Goal: Task Accomplishment & Management: Manage account settings

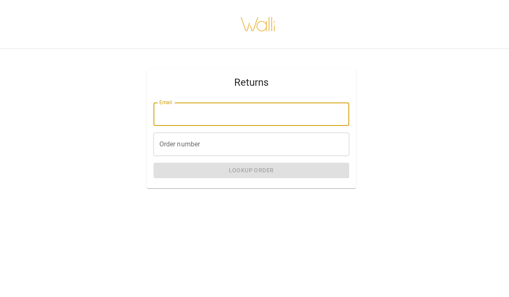
click at [188, 116] on input "Email" at bounding box center [251, 113] width 196 height 23
type input "**********"
click at [171, 139] on input "Order number" at bounding box center [251, 144] width 196 height 23
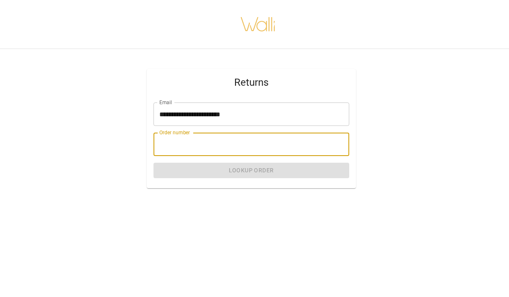
paste input "*******"
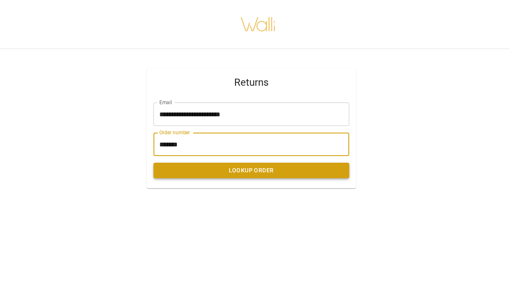
type input "*******"
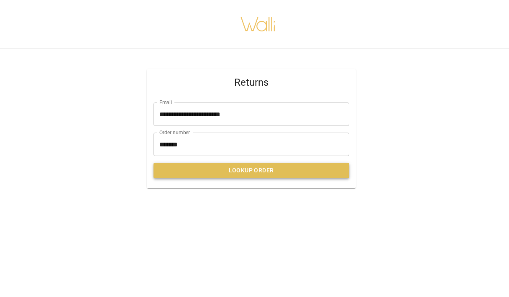
click at [246, 168] on button "Lookup Order" at bounding box center [251, 170] width 196 height 15
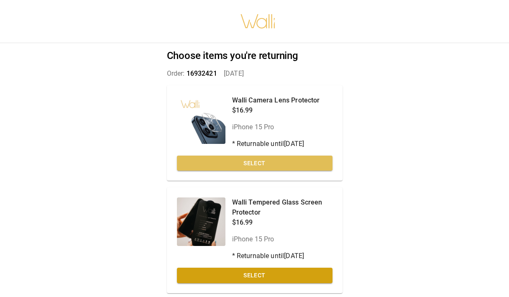
click at [246, 168] on button "Select" at bounding box center [255, 163] width 156 height 15
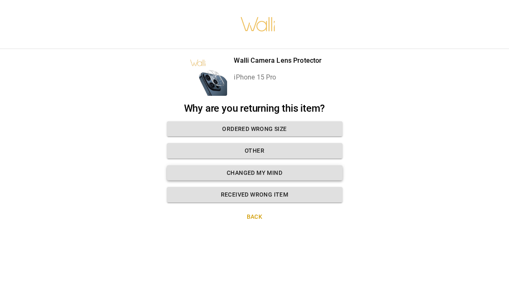
click at [265, 170] on button "Changed my mind" at bounding box center [255, 172] width 176 height 15
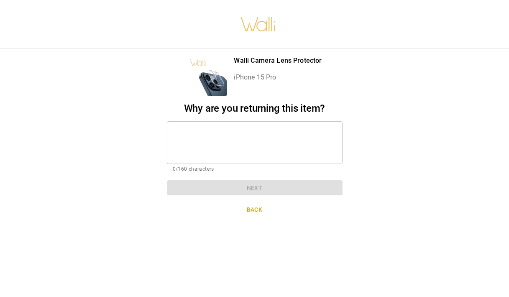
click at [227, 136] on textarea at bounding box center [255, 142] width 164 height 29
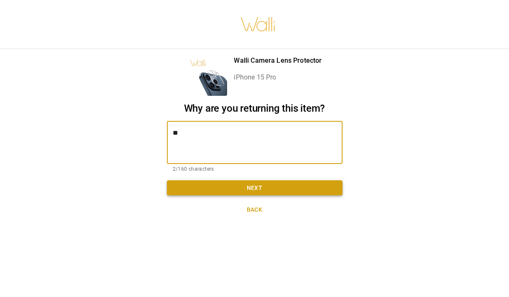
type textarea "**"
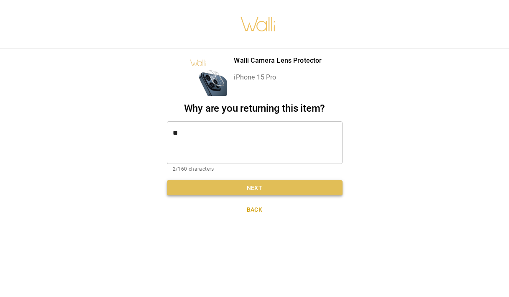
click at [259, 189] on button "Next" at bounding box center [255, 187] width 176 height 15
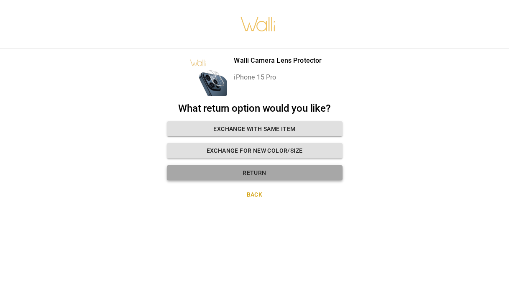
click at [248, 167] on button "Return" at bounding box center [255, 172] width 176 height 15
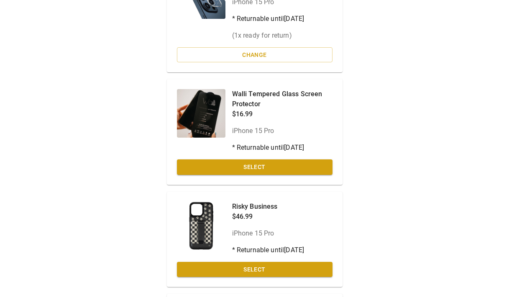
scroll to position [125, 0]
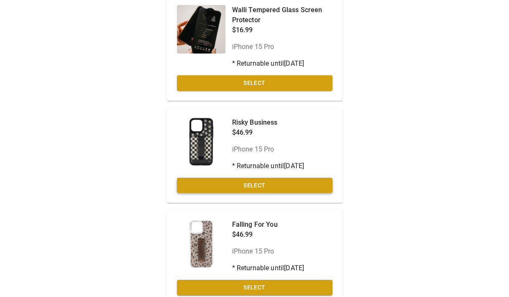
click at [257, 184] on button "Select" at bounding box center [255, 185] width 156 height 15
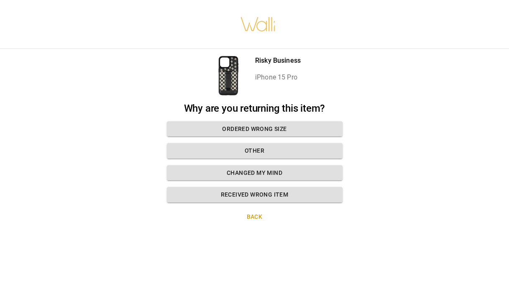
scroll to position [6, 0]
click at [261, 165] on button "Changed my mind" at bounding box center [255, 172] width 176 height 15
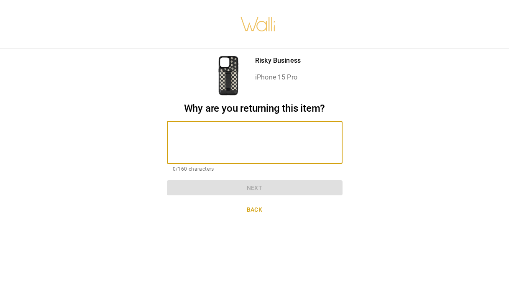
click at [245, 132] on textarea at bounding box center [255, 142] width 164 height 29
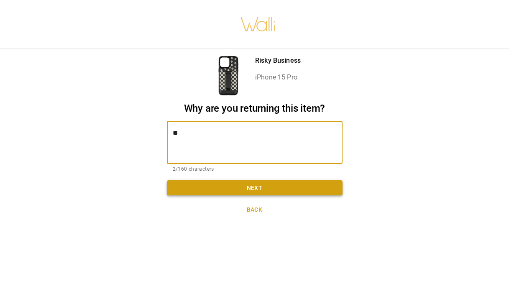
type textarea "**"
click at [253, 183] on button "Next" at bounding box center [255, 187] width 176 height 15
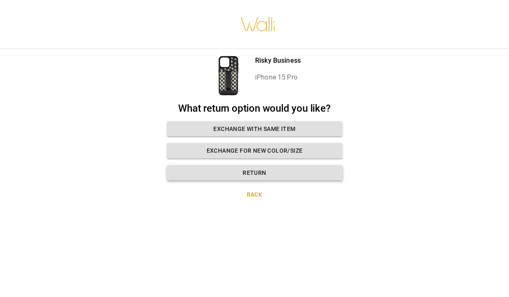
click at [255, 165] on button "Return" at bounding box center [255, 172] width 176 height 15
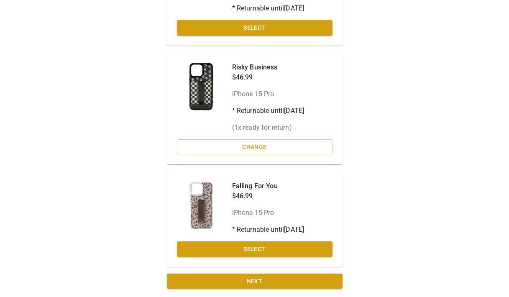
scroll to position [266, 0]
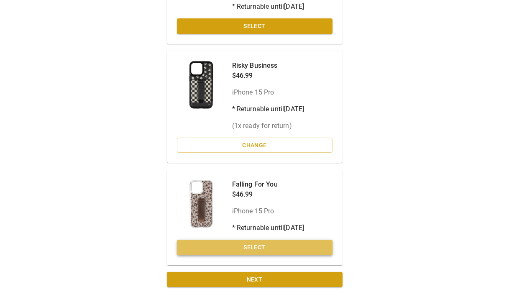
click at [247, 245] on button "Select" at bounding box center [255, 247] width 156 height 15
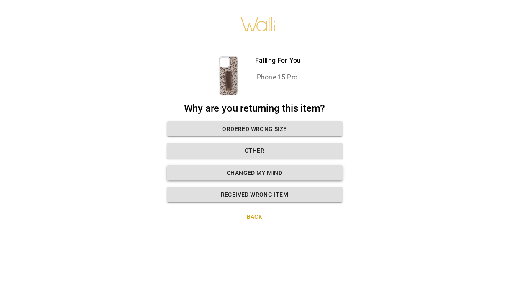
click at [258, 165] on button "Changed my mind" at bounding box center [255, 172] width 176 height 15
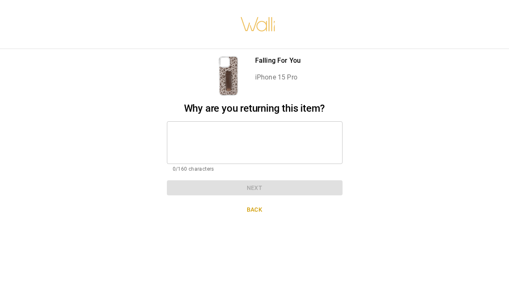
click at [242, 128] on textarea at bounding box center [255, 142] width 164 height 29
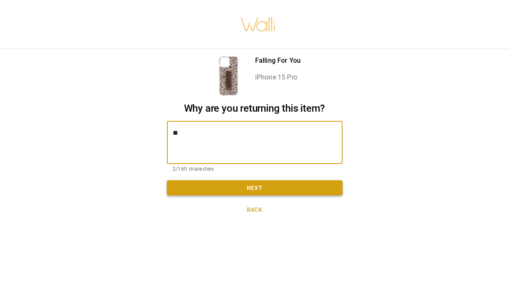
type textarea "**"
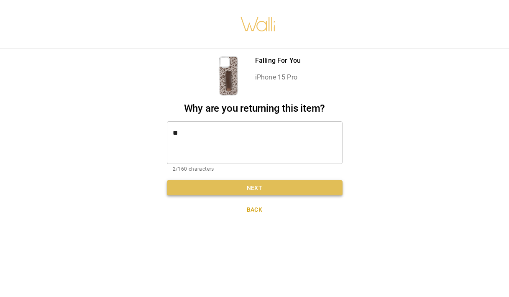
click at [258, 186] on button "Next" at bounding box center [255, 187] width 176 height 15
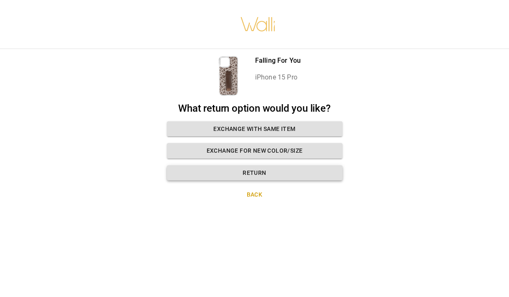
click at [257, 165] on button "Return" at bounding box center [255, 172] width 176 height 15
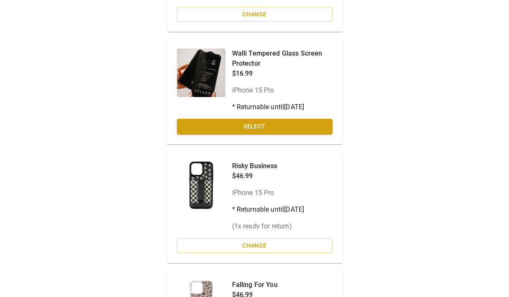
scroll to position [171, 0]
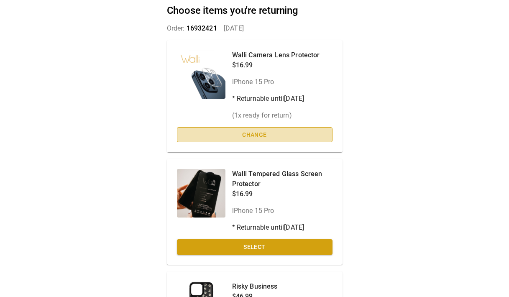
click at [270, 135] on button "Change" at bounding box center [255, 134] width 156 height 15
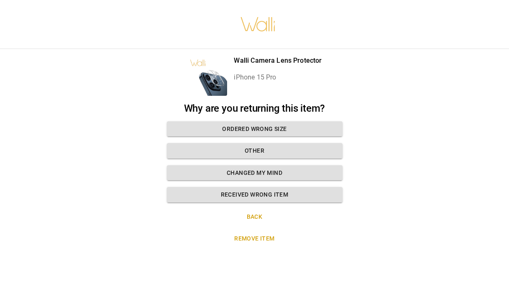
click at [257, 231] on button "Remove item" at bounding box center [255, 238] width 176 height 15
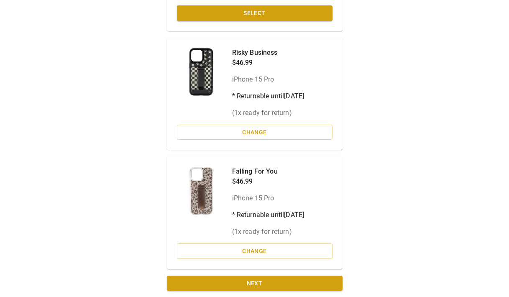
scroll to position [266, 0]
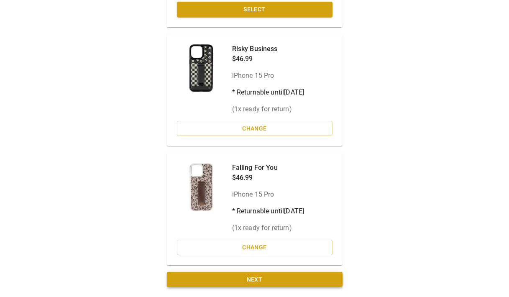
click at [256, 277] on button "Next" at bounding box center [255, 279] width 176 height 15
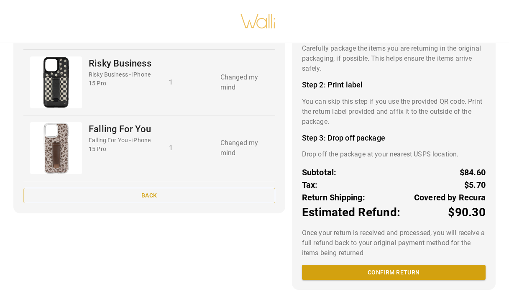
scroll to position [6, 0]
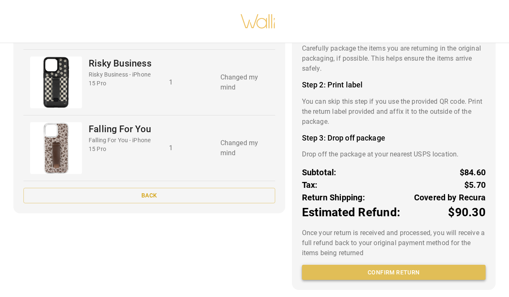
click at [420, 269] on button "Confirm return" at bounding box center [394, 272] width 184 height 15
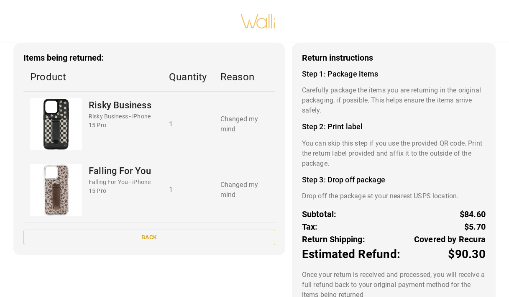
scroll to position [0, 0]
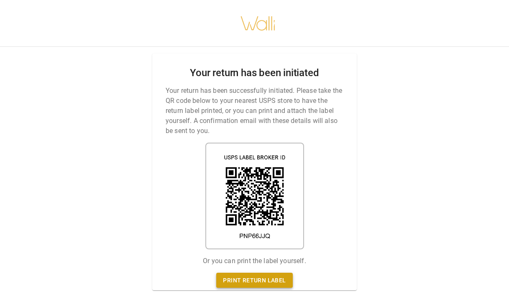
click at [258, 274] on link "Print return label" at bounding box center [254, 280] width 76 height 15
